Goal: Find specific page/section: Find specific page/section

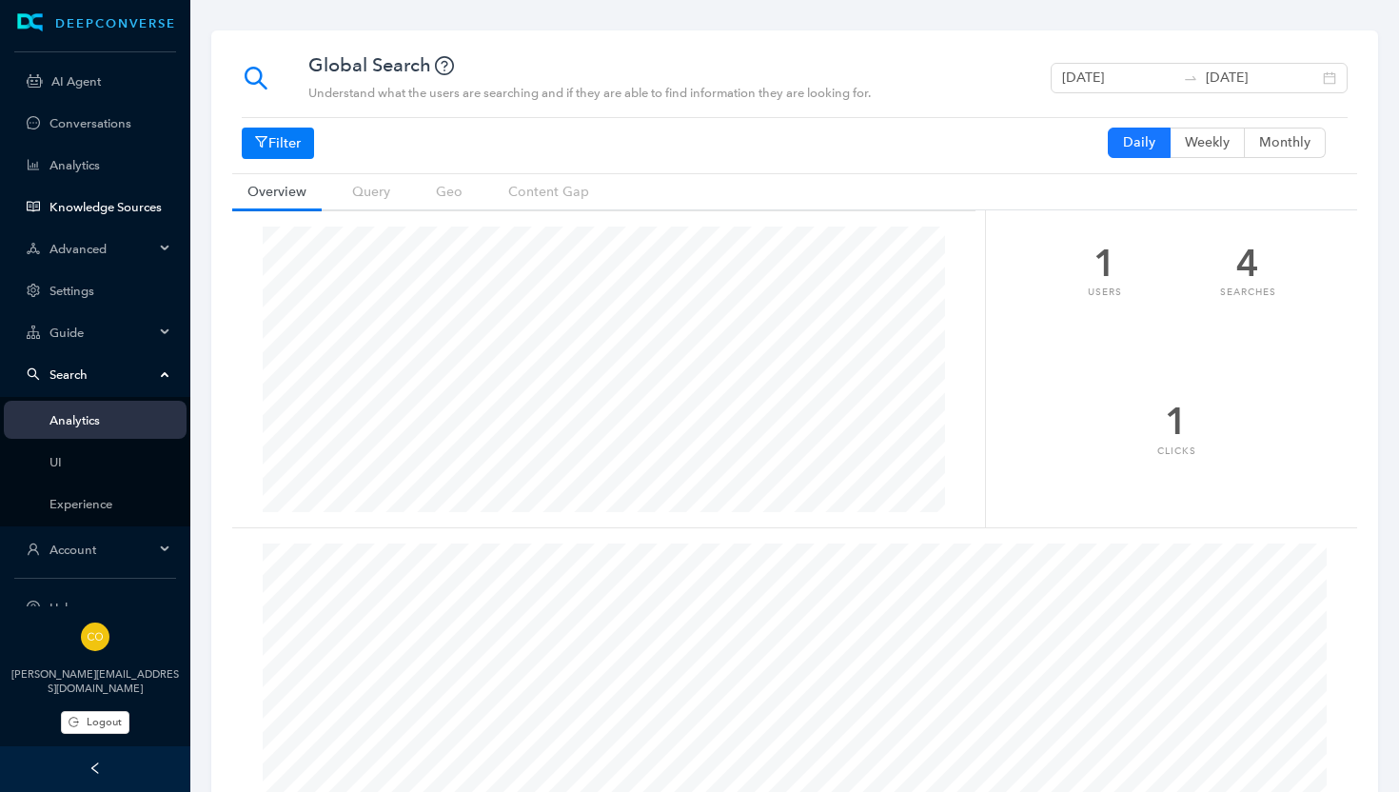
scroll to position [766, 0]
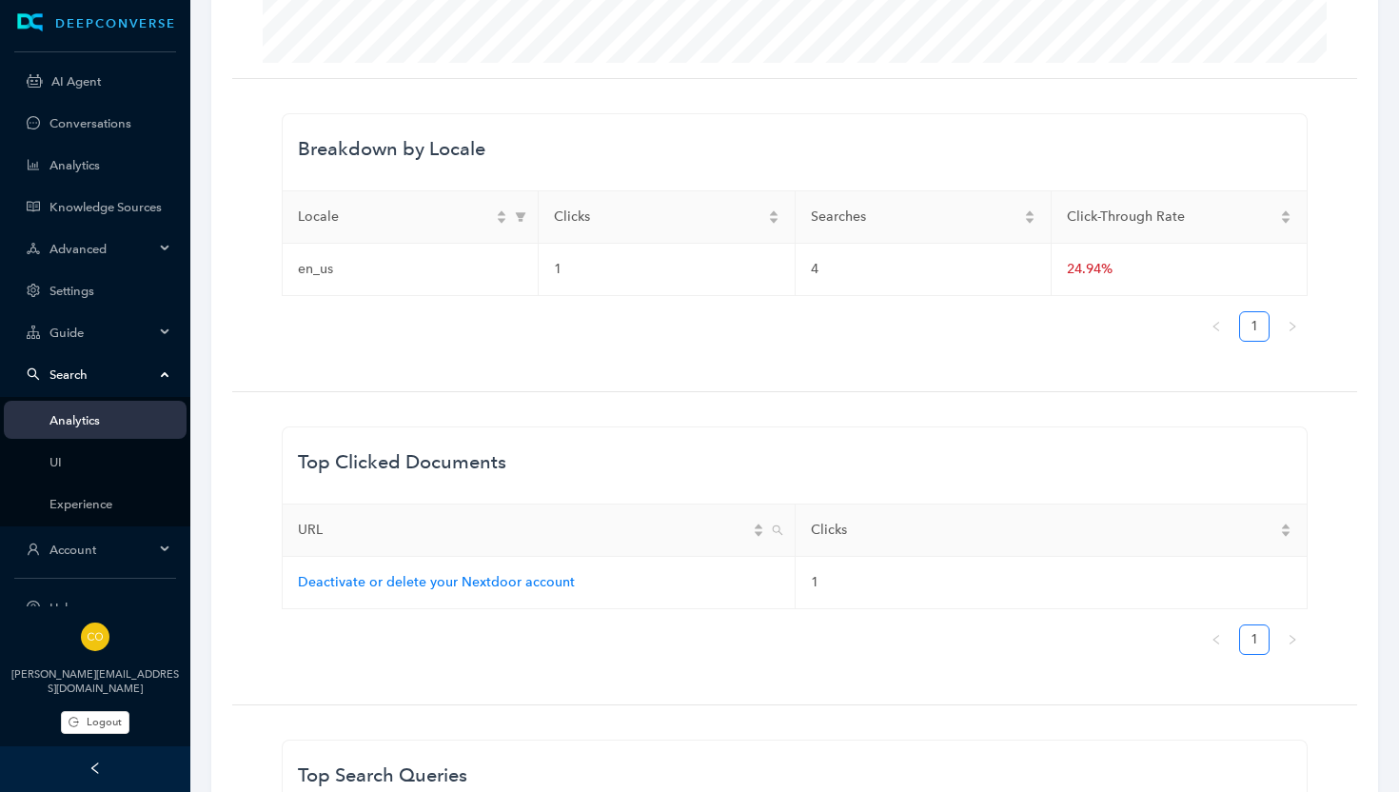
click at [92, 239] on div "Advanced" at bounding box center [95, 248] width 183 height 38
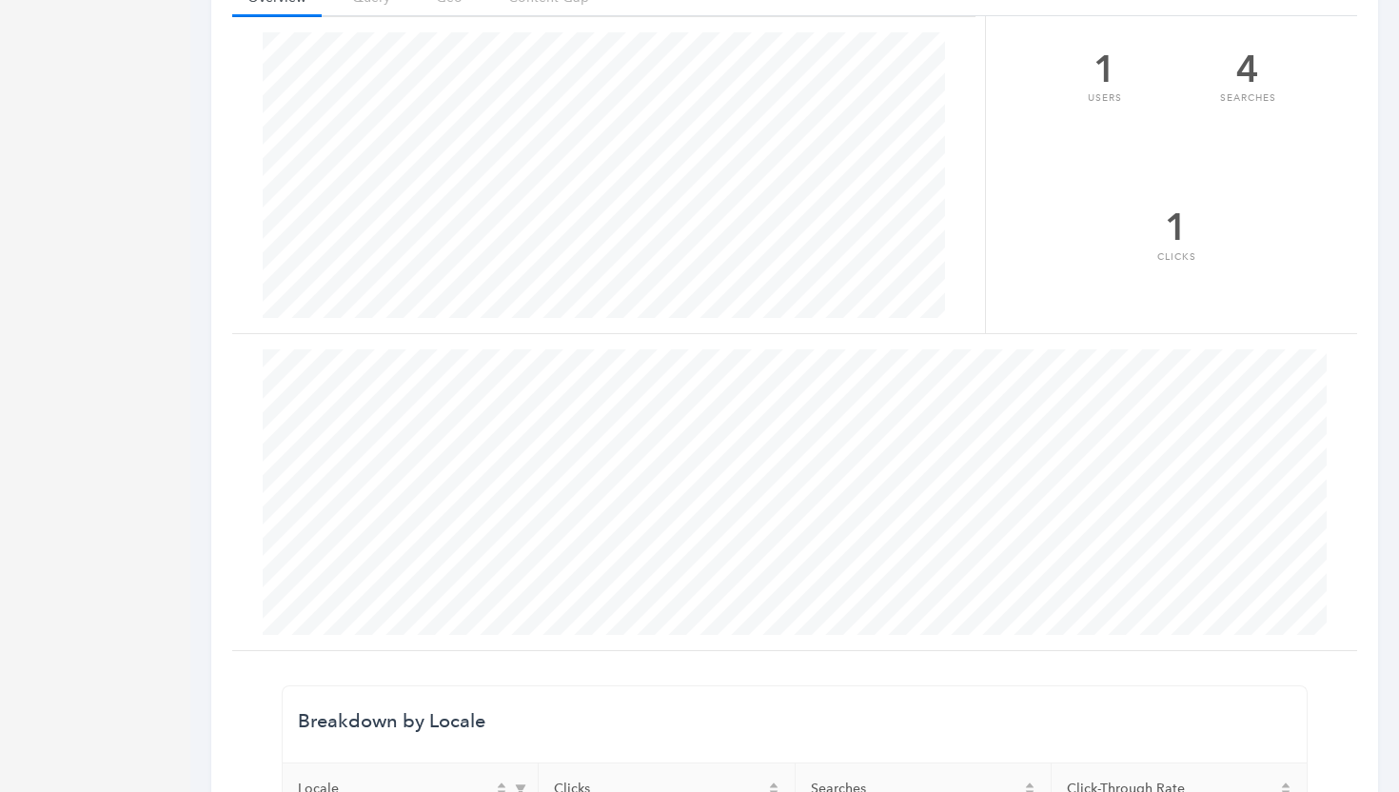
scroll to position [0, 0]
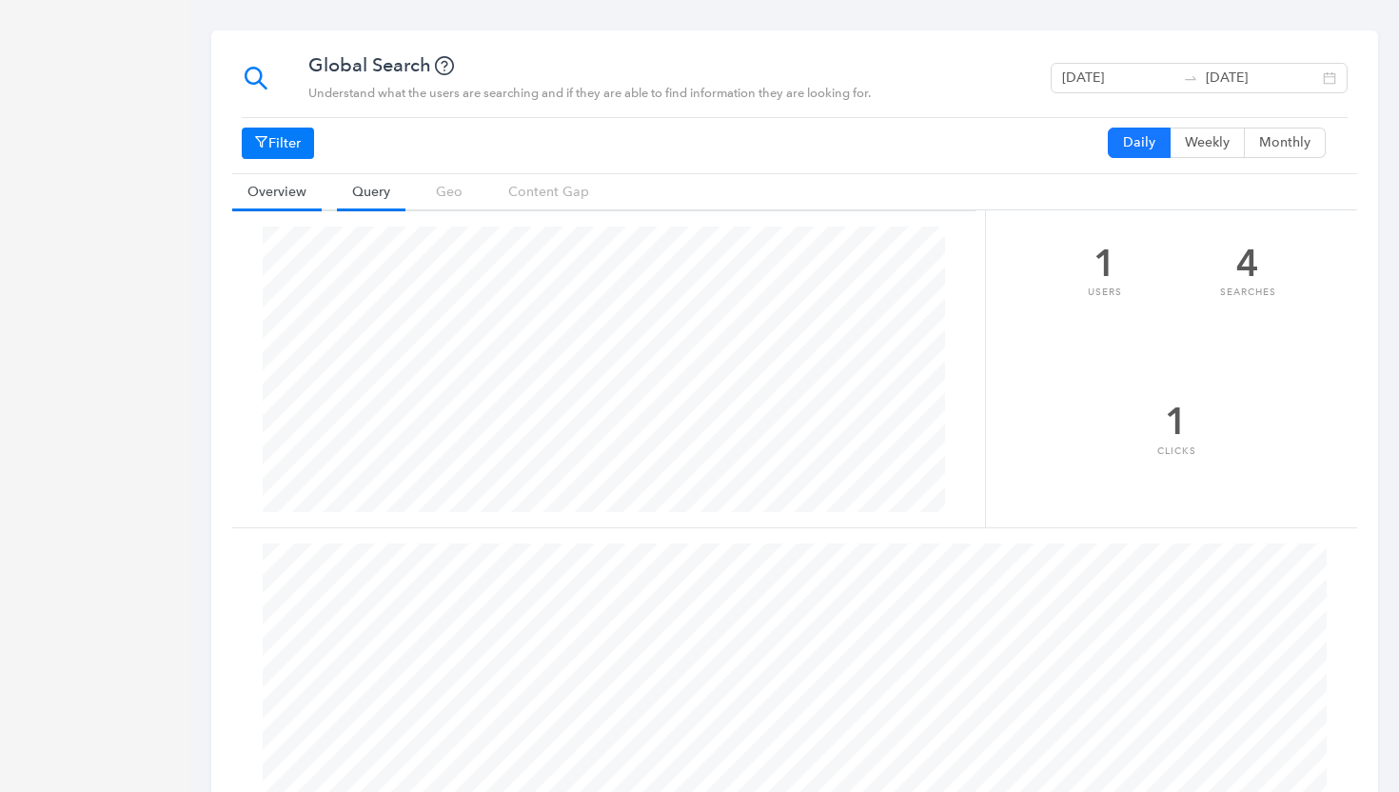
click at [364, 194] on link "Query" at bounding box center [371, 191] width 69 height 35
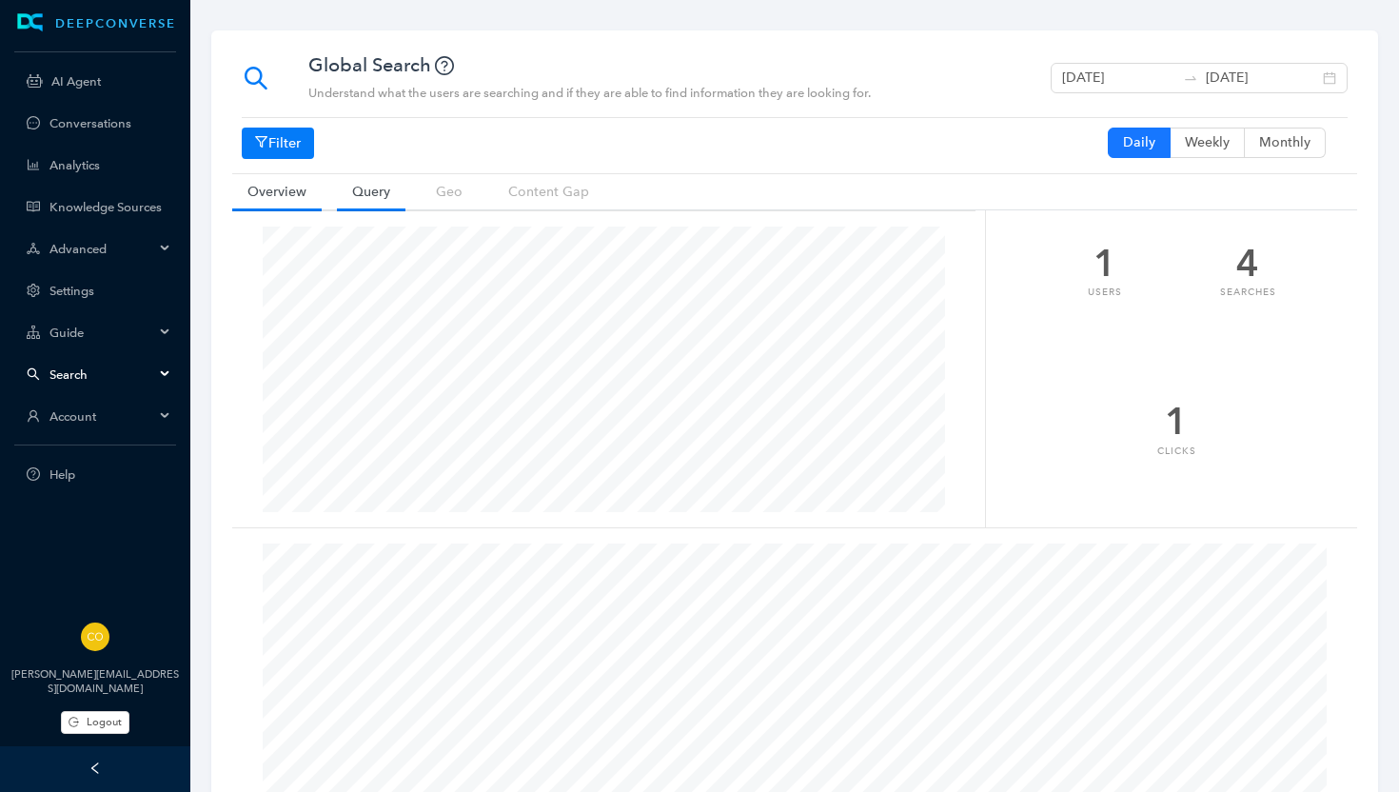
click at [384, 192] on link "Query" at bounding box center [371, 191] width 69 height 35
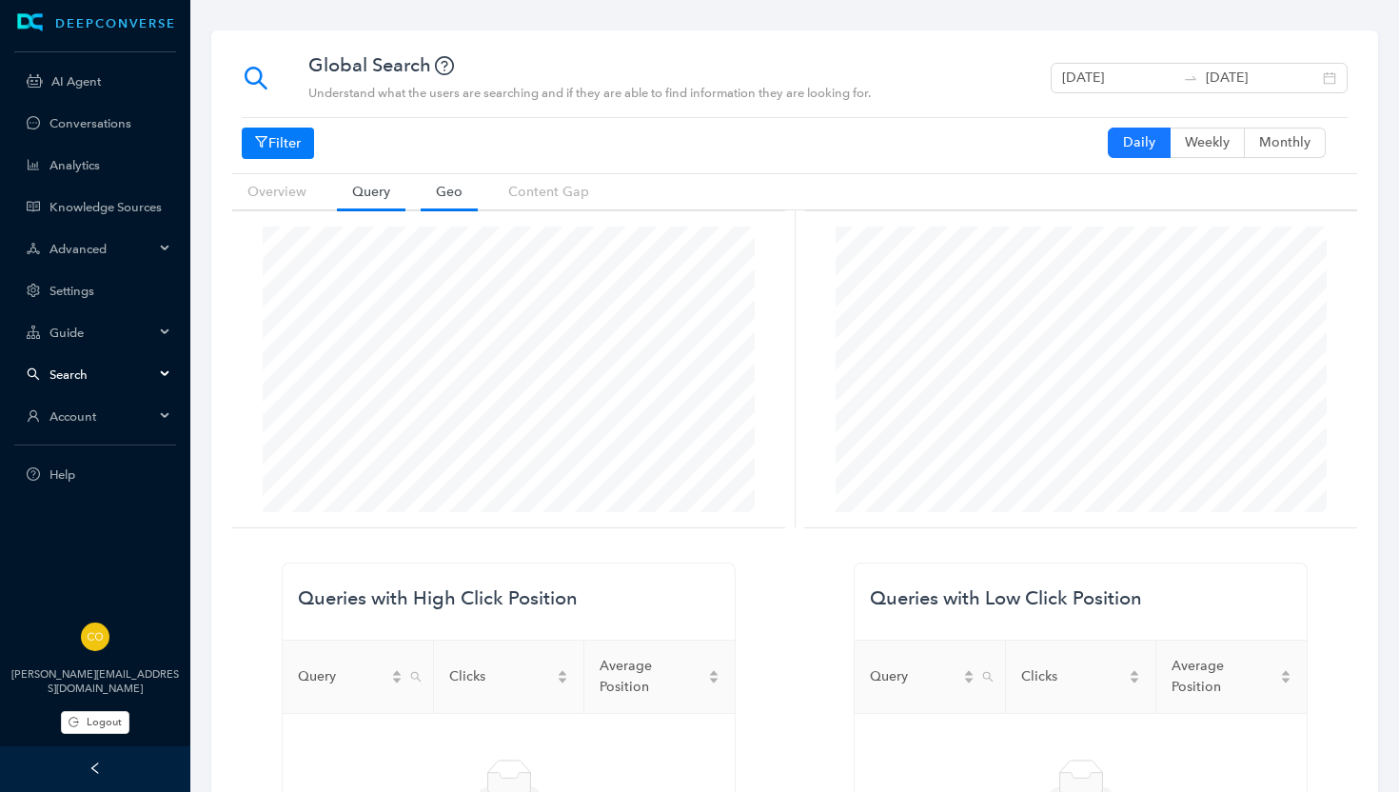
click at [458, 191] on link "Geo" at bounding box center [449, 191] width 57 height 35
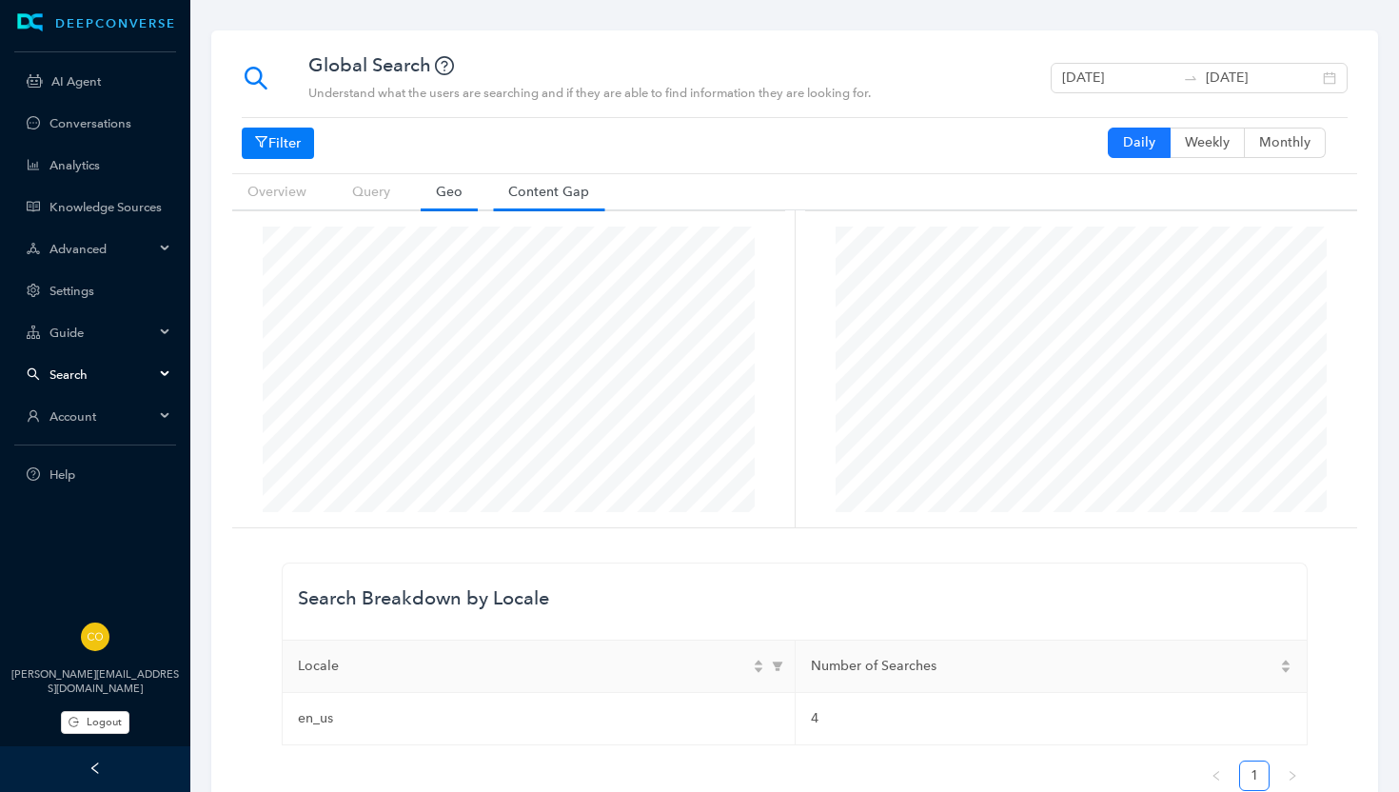
click at [548, 187] on link "Content Gap" at bounding box center [548, 191] width 111 height 35
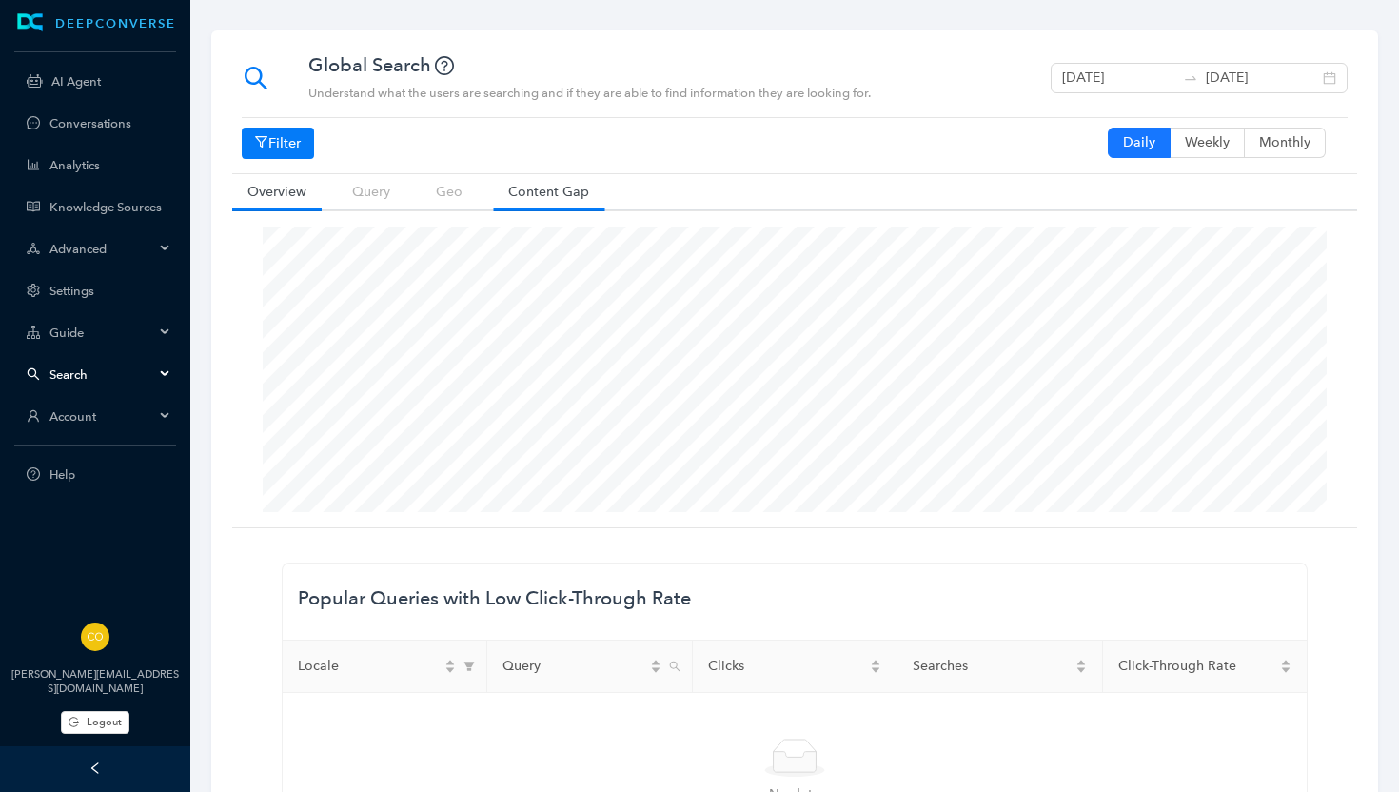
click at [291, 193] on link "Overview" at bounding box center [276, 191] width 89 height 35
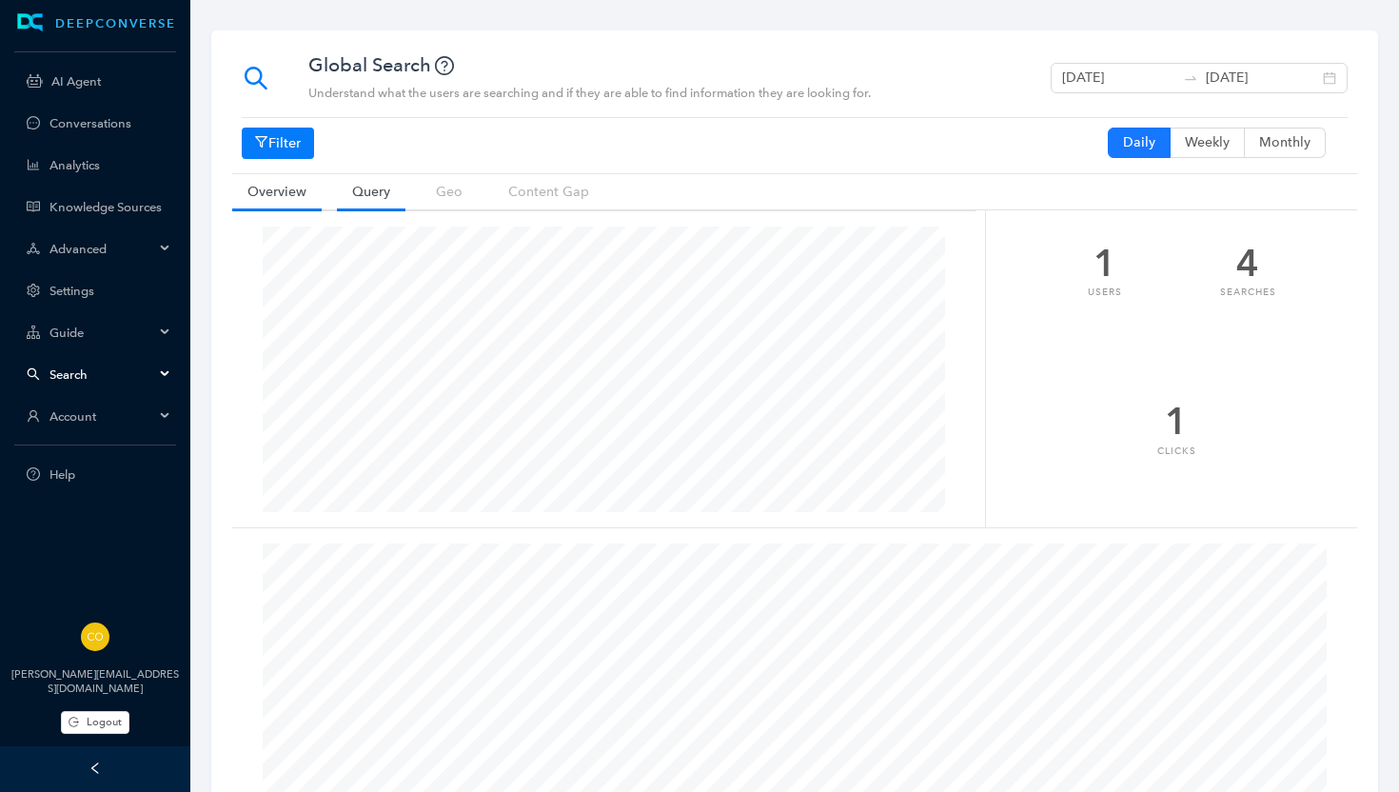
click at [383, 190] on link "Query" at bounding box center [371, 191] width 69 height 35
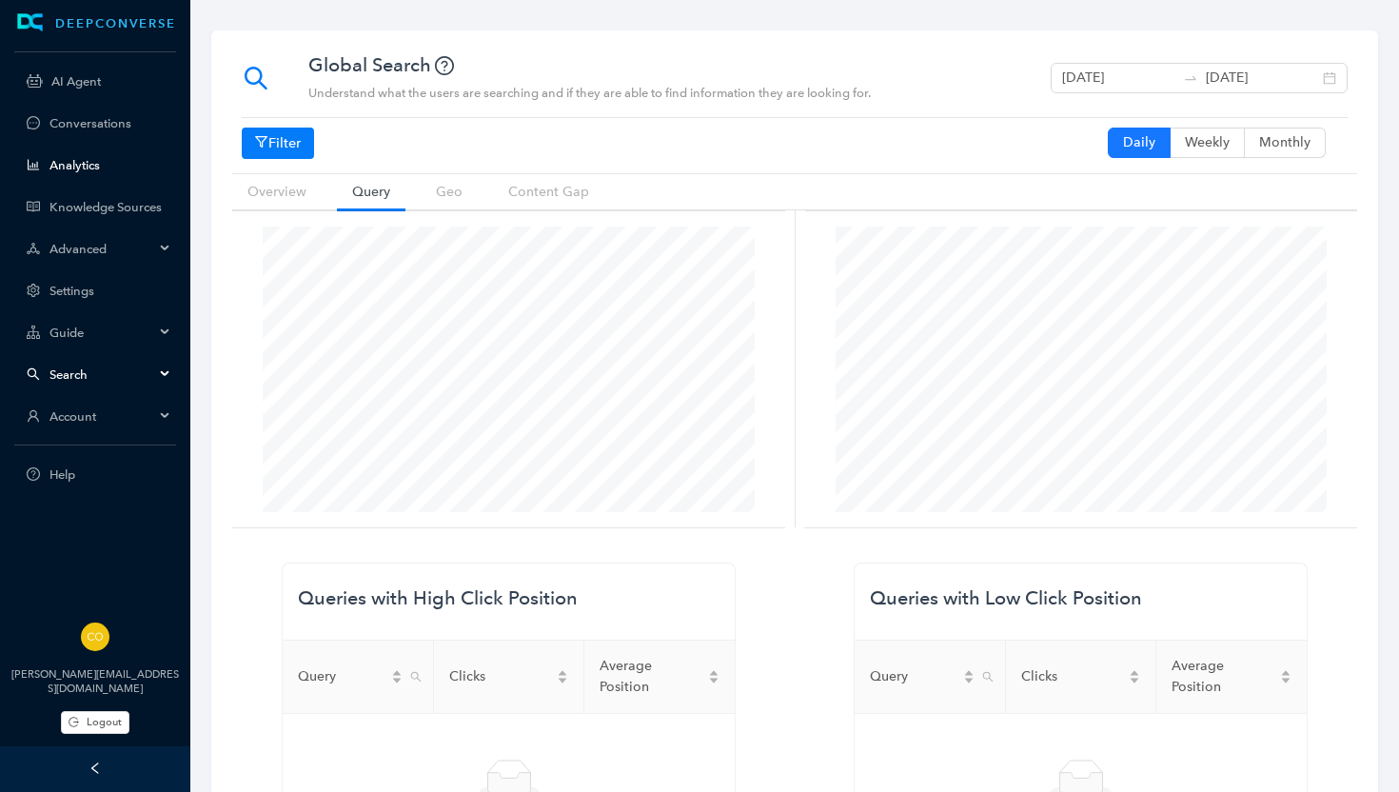
click at [77, 158] on link "Analytics" at bounding box center [110, 165] width 122 height 14
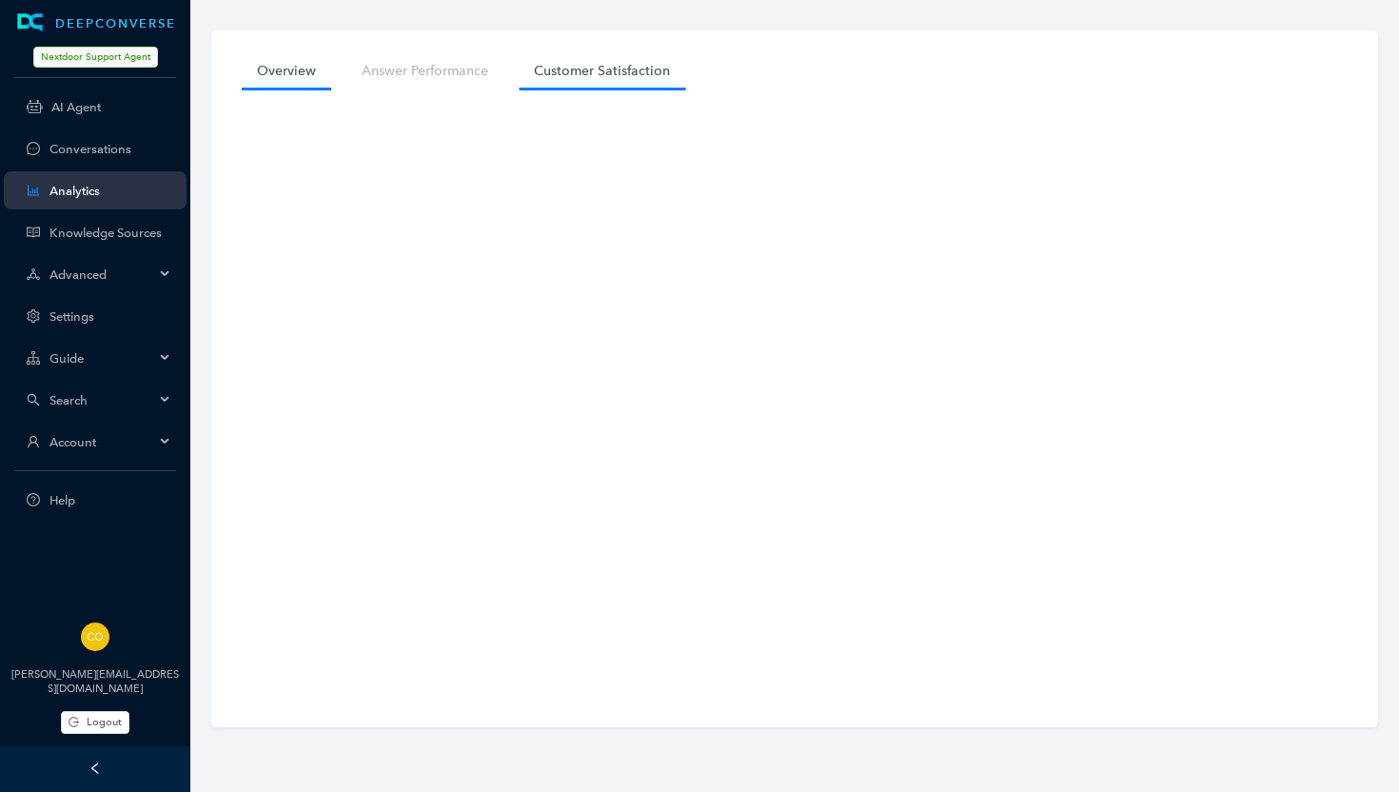
click at [594, 76] on link "Customer Satisfaction" at bounding box center [602, 70] width 167 height 35
